Goal: Task Accomplishment & Management: Manage account settings

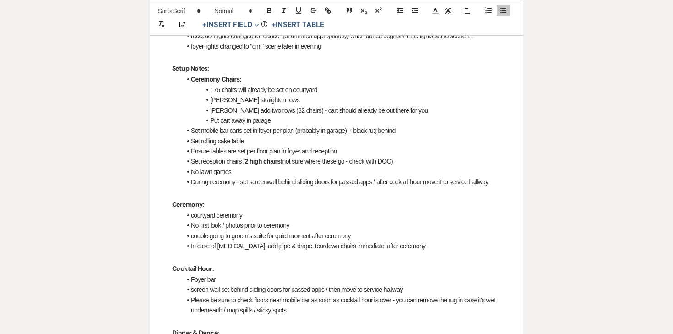
click at [350, 86] on li "176 chairs will already be set on courtyard" at bounding box center [340, 90] width 319 height 10
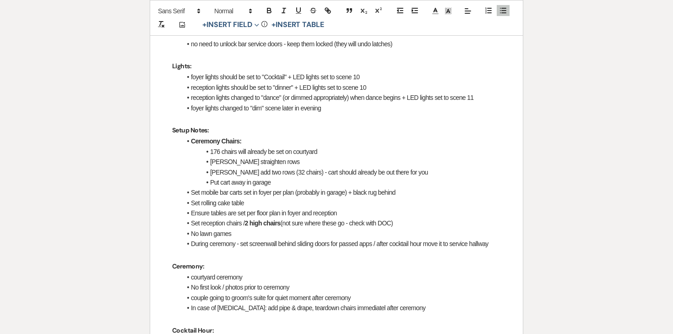
scroll to position [612, 0]
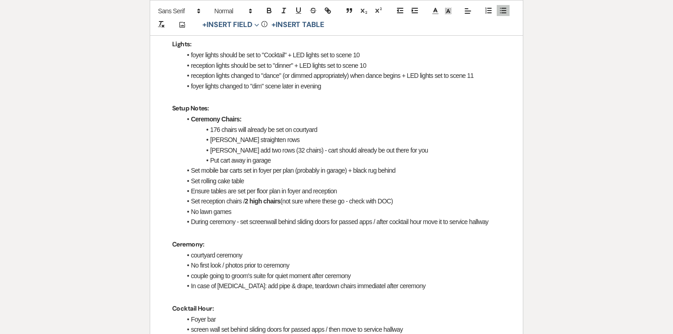
click at [270, 132] on li "176 chairs will already be set on courtyard" at bounding box center [340, 129] width 319 height 10
click at [285, 140] on li "[PERSON_NAME] straighten rows" at bounding box center [340, 140] width 319 height 10
click at [291, 155] on li "Put cart away in garage" at bounding box center [340, 160] width 319 height 10
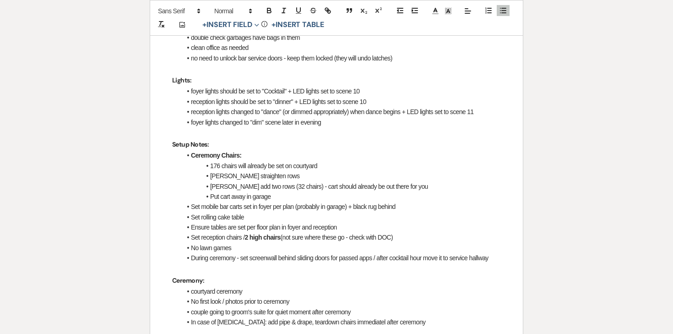
scroll to position [576, 0]
click at [253, 205] on li "Set mobile bar carts set in foyer per plan (probably in garage) + black rug beh…" at bounding box center [340, 207] width 319 height 10
click at [253, 206] on li "Set mobile bar carts set in foyer per plan (probably in garage) + black rug beh…" at bounding box center [340, 207] width 319 height 10
click at [259, 208] on li "Set mobile bar carts set in foyer per plan (probably in garage) + black rug beh…" at bounding box center [340, 207] width 319 height 10
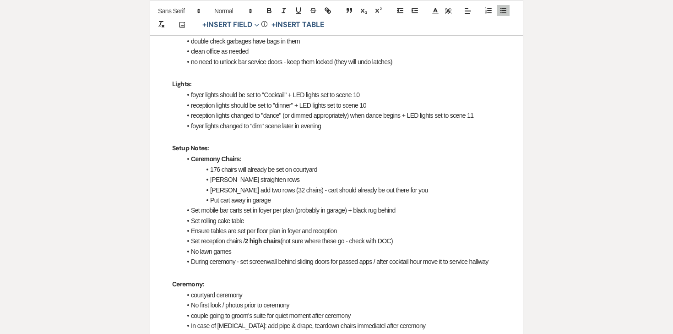
click at [252, 211] on li "Set mobile bar carts set in foyer per plan (probably in garage) + black rug beh…" at bounding box center [340, 210] width 319 height 10
click at [242, 210] on li "Set mobile bar carts set in foyer per plan (probably in garage) + black rug beh…" at bounding box center [340, 210] width 319 height 10
drag, startPoint x: 243, startPoint y: 211, endPoint x: 410, endPoint y: 211, distance: 166.6
click at [410, 211] on li "Set mobile bar carts set in foyer per plan (probably in garage) + black rug beh…" at bounding box center [340, 210] width 319 height 10
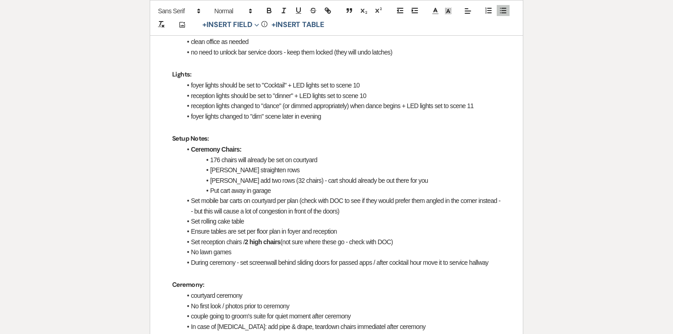
scroll to position [582, 0]
click at [278, 216] on li "Set rolling cake table" at bounding box center [340, 221] width 319 height 10
click at [213, 137] on p "Setup Notes:" at bounding box center [336, 137] width 329 height 11
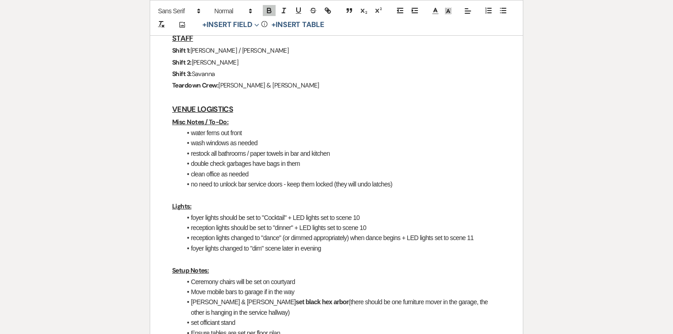
scroll to position [299, 0]
click at [287, 138] on li "wash windows as needed" at bounding box center [340, 142] width 319 height 10
click at [289, 157] on li "double check garbages have bags in them" at bounding box center [340, 162] width 319 height 10
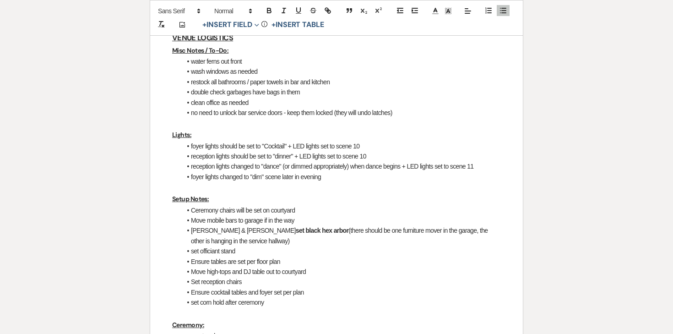
scroll to position [381, 0]
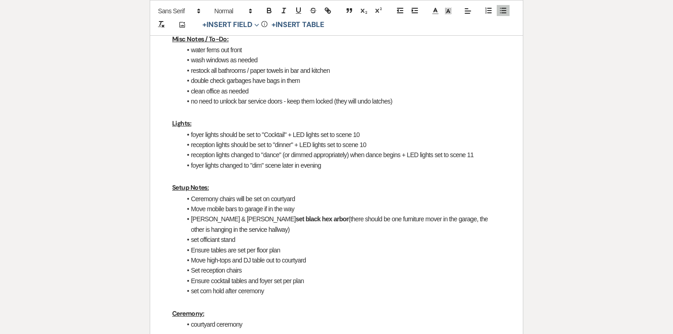
click at [300, 210] on li "Move mobile bars to garage if in the way" at bounding box center [340, 209] width 319 height 10
click at [263, 233] on li "Kaitlyn & Ashley set black hex arbor (there should be one furniture mover in th…" at bounding box center [340, 224] width 319 height 21
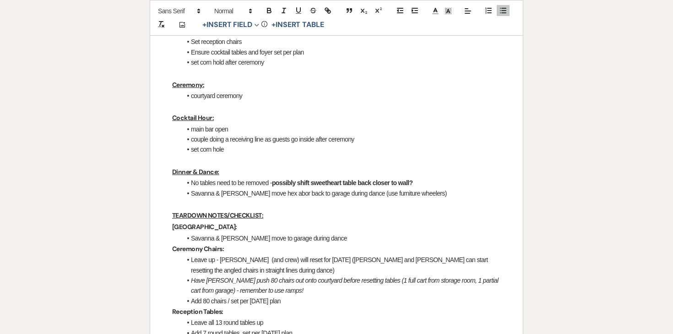
scroll to position [611, 0]
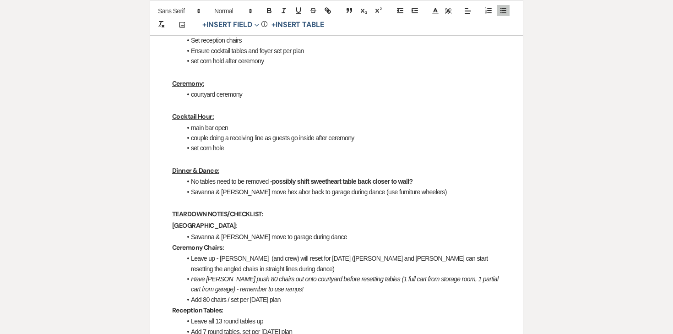
click at [413, 181] on strong "possibly shift sweetheart table back closer to wall?" at bounding box center [342, 181] width 141 height 7
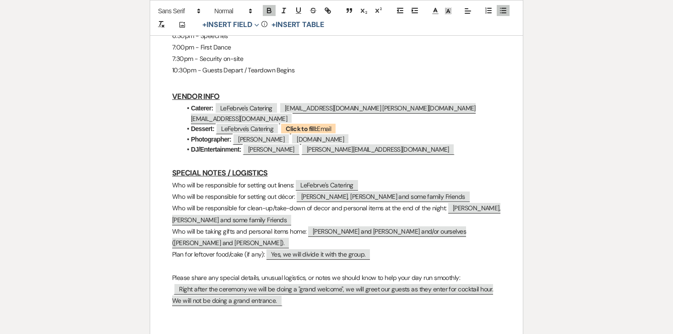
scroll to position [1460, 0]
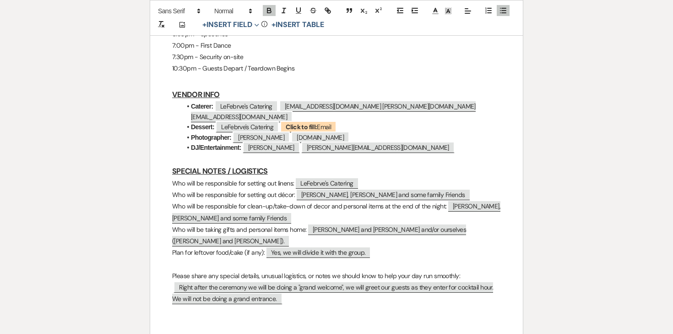
click at [372, 122] on li "Dessert: ﻿ LeFebrve's Catering ﻿ ﻿ Click to fill: Email ﻿" at bounding box center [340, 127] width 319 height 10
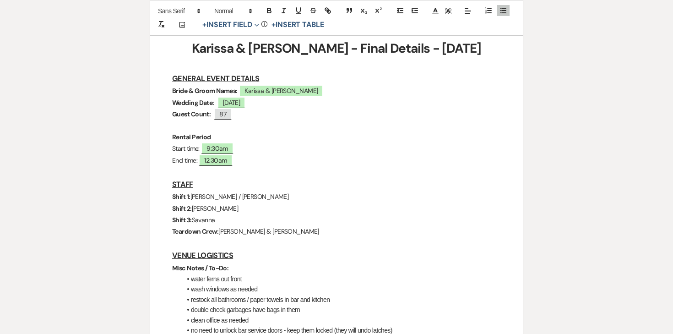
scroll to position [0, 0]
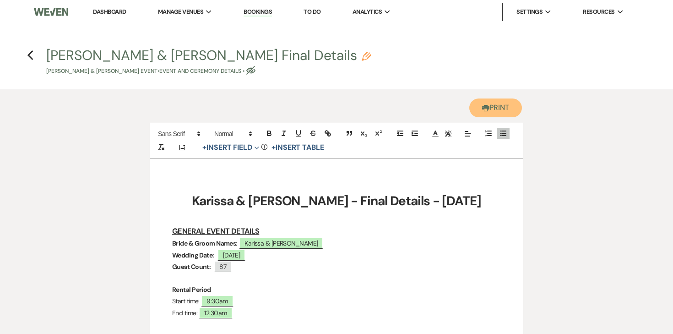
click at [482, 107] on use "button" at bounding box center [485, 108] width 7 height 6
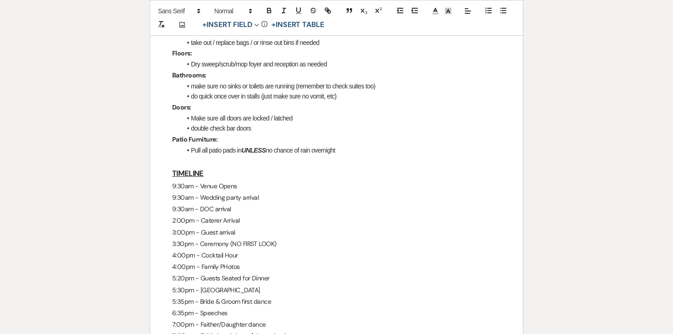
click at [371, 120] on li "Make sure all doors are locked / latched" at bounding box center [340, 118] width 319 height 10
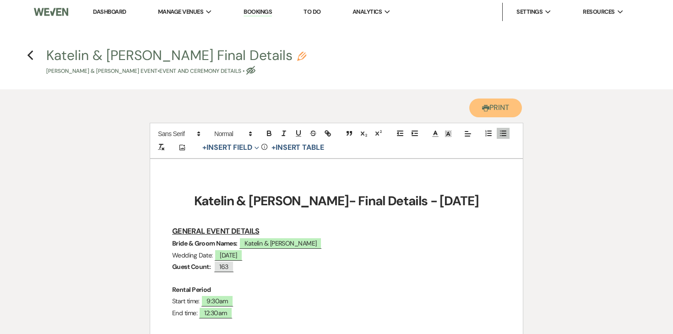
click at [482, 113] on button "Printer Print" at bounding box center [495, 107] width 53 height 19
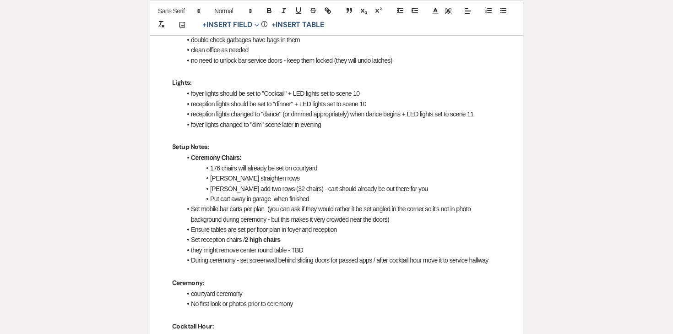
scroll to position [572, 0]
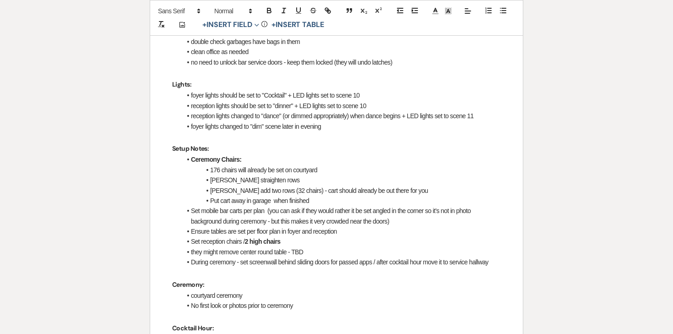
click at [277, 188] on li "[PERSON_NAME] add two rows (32 chairs) - cart should already be out there for y…" at bounding box center [340, 190] width 319 height 10
click at [276, 201] on li "Put cart away in garage when finished" at bounding box center [340, 200] width 319 height 10
click at [332, 185] on li "[PERSON_NAME] add two rows (32 chairs) - cart should already be out there for y…" at bounding box center [340, 190] width 319 height 10
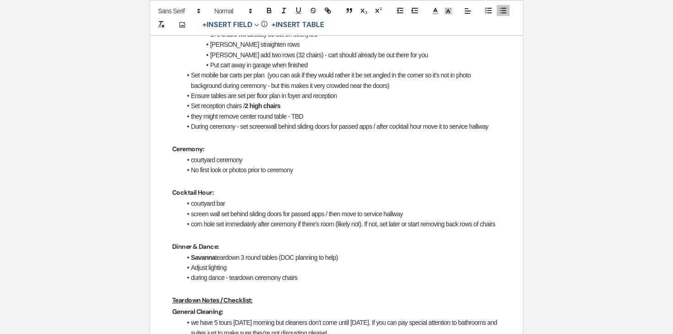
scroll to position [701, 0]
